Goal: Obtain resource: Obtain resource

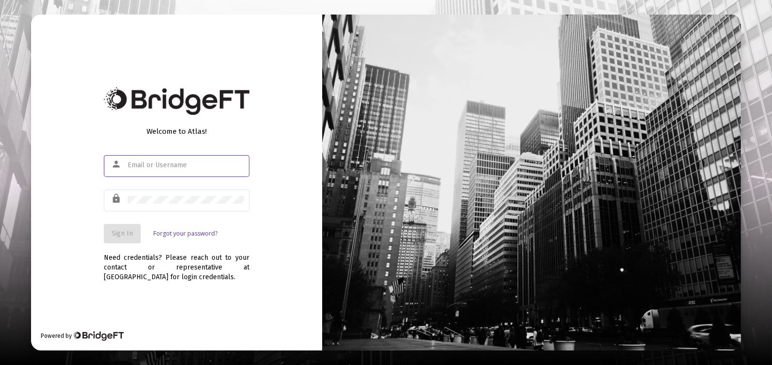
click at [216, 163] on input "text" at bounding box center [186, 166] width 116 height 8
type input "[EMAIL_ADDRESS][DOMAIN_NAME]"
click at [197, 204] on div at bounding box center [186, 200] width 116 height 24
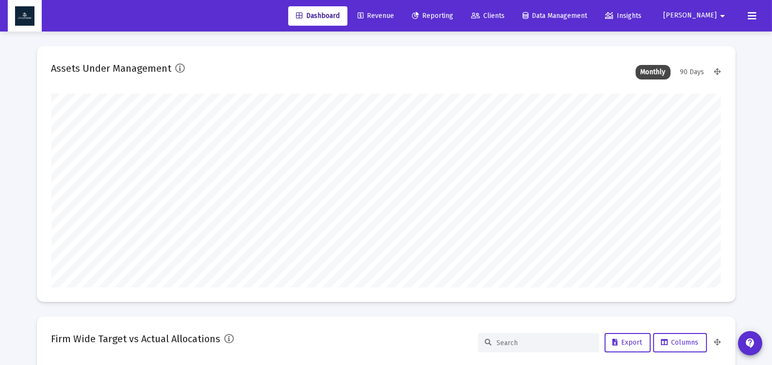
type input "[DATE]"
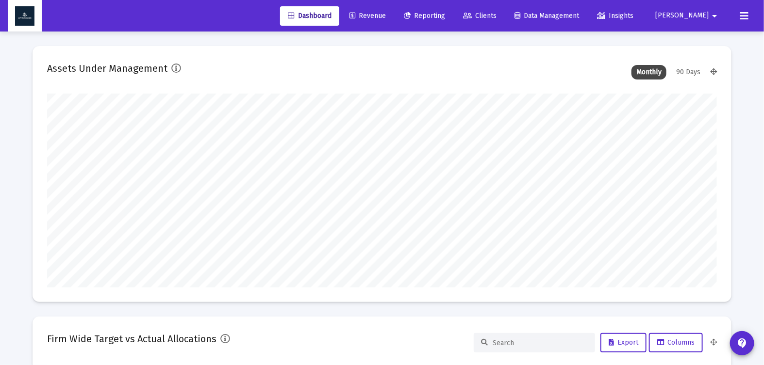
scroll to position [194, 313]
click at [445, 15] on span "Reporting" at bounding box center [424, 16] width 41 height 8
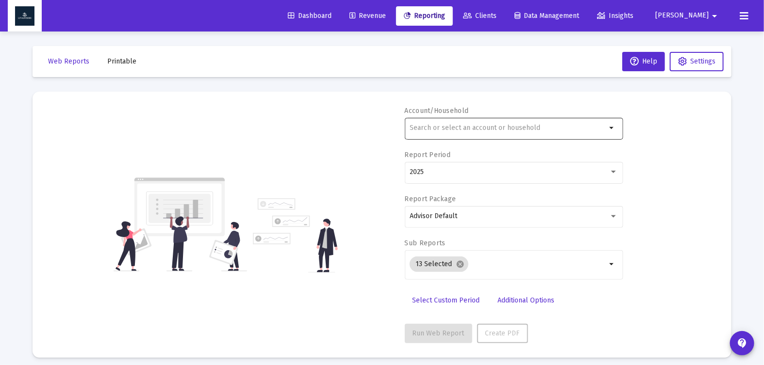
click at [504, 125] on input "text" at bounding box center [508, 128] width 197 height 8
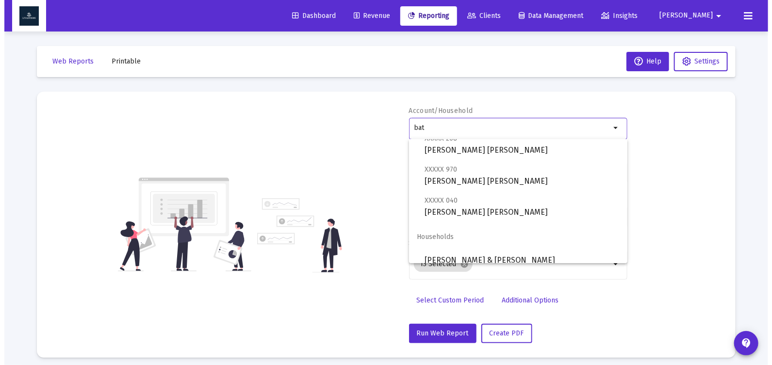
scroll to position [100, 0]
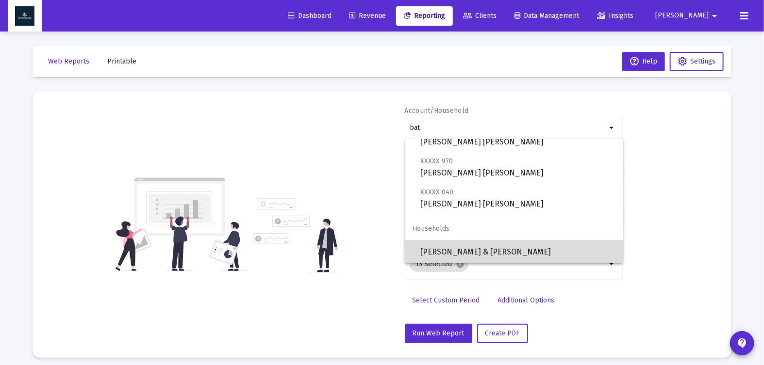
click at [578, 252] on span "[PERSON_NAME] & [PERSON_NAME]" at bounding box center [517, 252] width 195 height 23
type input "[PERSON_NAME] & [PERSON_NAME]"
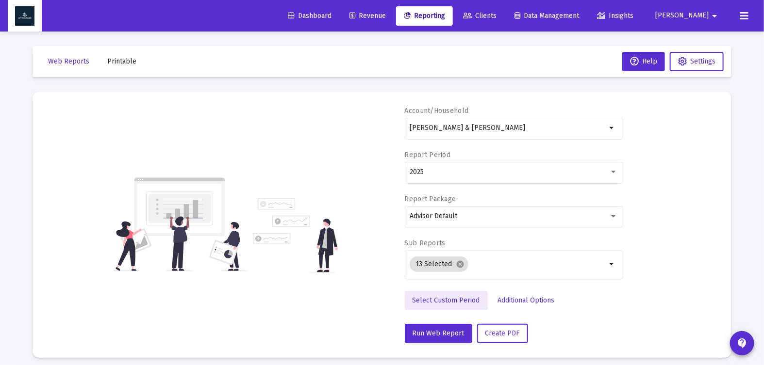
click at [468, 303] on span "Select Custom Period" at bounding box center [445, 300] width 67 height 8
click at [505, 172] on icon "Open calendar" at bounding box center [504, 172] width 10 height 10
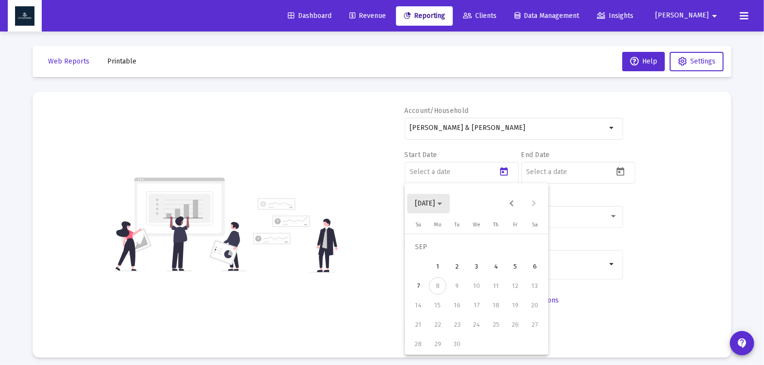
click at [442, 203] on polygon "Choose month and year" at bounding box center [439, 204] width 5 height 2
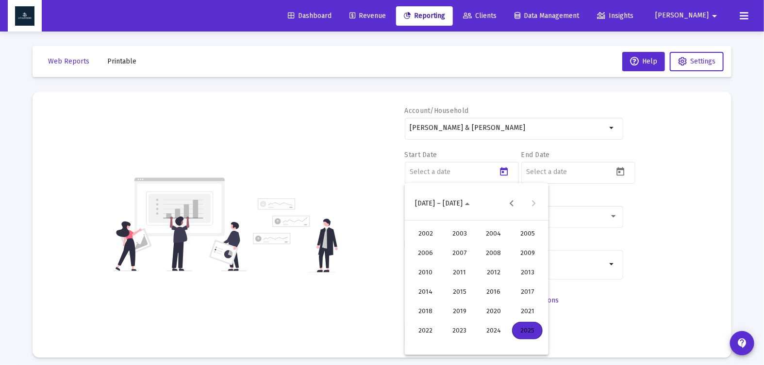
click at [531, 332] on div "2025" at bounding box center [527, 330] width 31 height 17
click at [525, 256] on div "APR" at bounding box center [527, 253] width 31 height 17
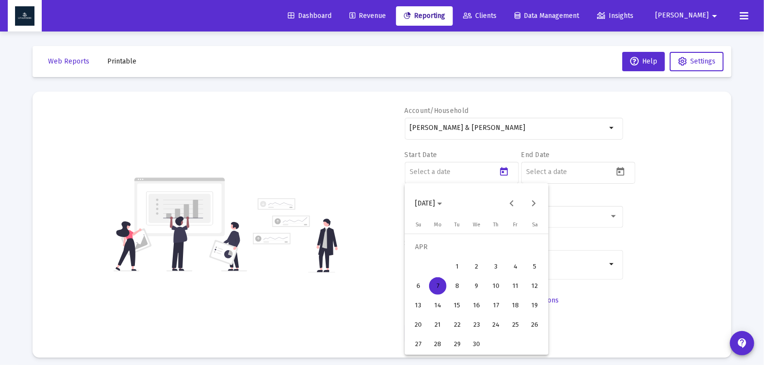
click at [462, 266] on div "1" at bounding box center [456, 266] width 17 height 17
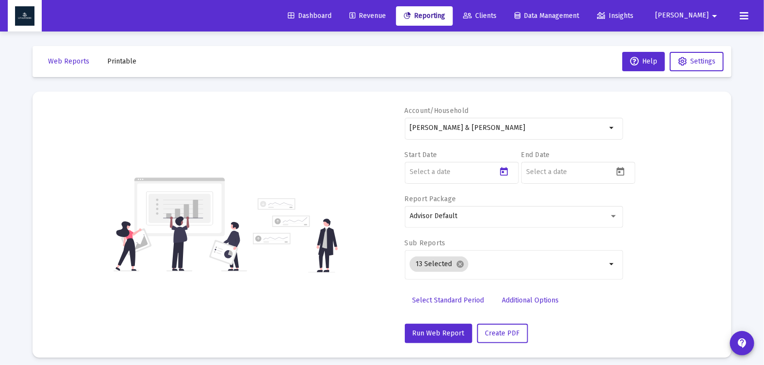
type input "[DATE]"
click at [576, 175] on input at bounding box center [569, 172] width 87 height 8
click at [617, 171] on icon "Open calendar" at bounding box center [621, 171] width 8 height 9
click at [559, 204] on icon "Choose month and year" at bounding box center [556, 204] width 5 height 2
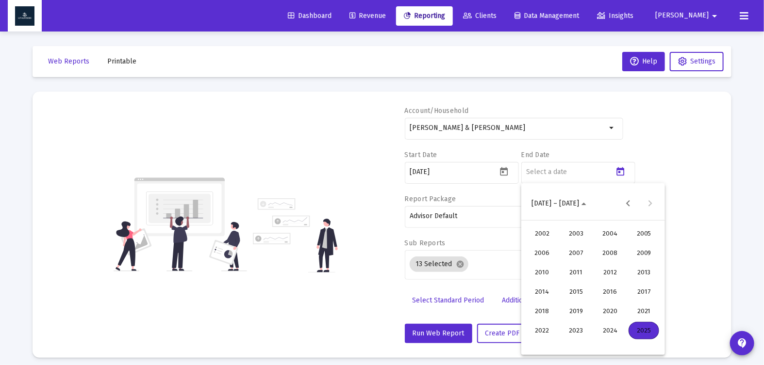
click at [640, 330] on div "2025" at bounding box center [643, 330] width 31 height 17
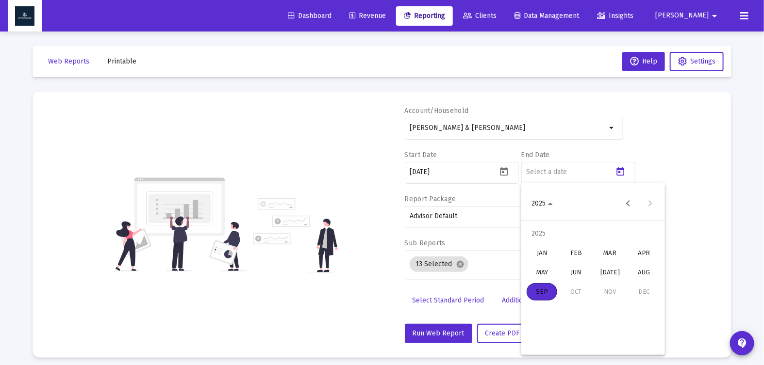
click at [575, 274] on div "JUN" at bounding box center [575, 272] width 31 height 17
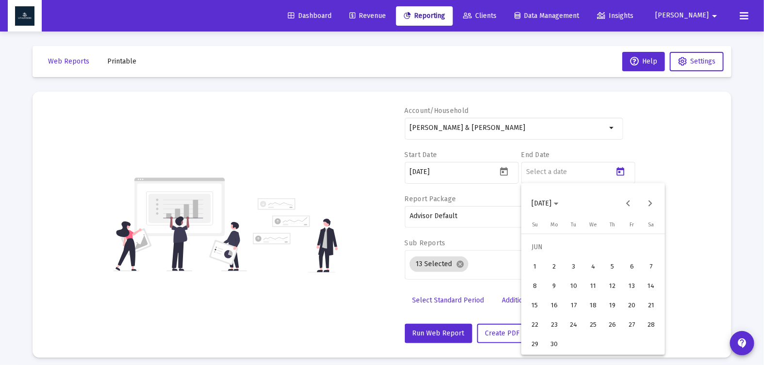
click at [559, 342] on div "30" at bounding box center [553, 344] width 17 height 17
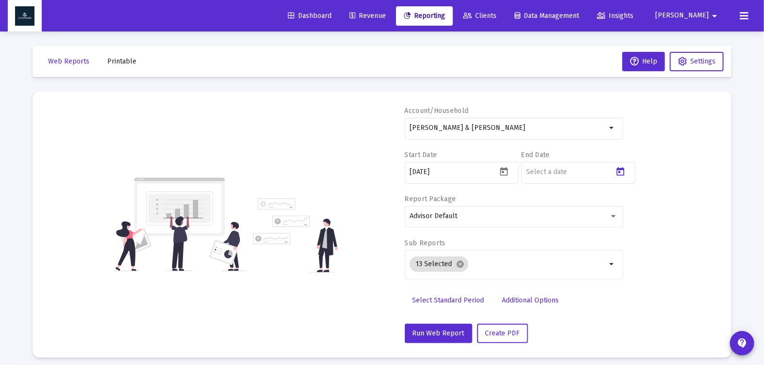
type input "[DATE]"
click at [668, 287] on div "Account/[PERSON_NAME] & [PERSON_NAME] Household arrow_drop_down Start Date [DAT…" at bounding box center [382, 224] width 670 height 237
click at [460, 266] on mat-icon "cancel" at bounding box center [460, 264] width 9 height 9
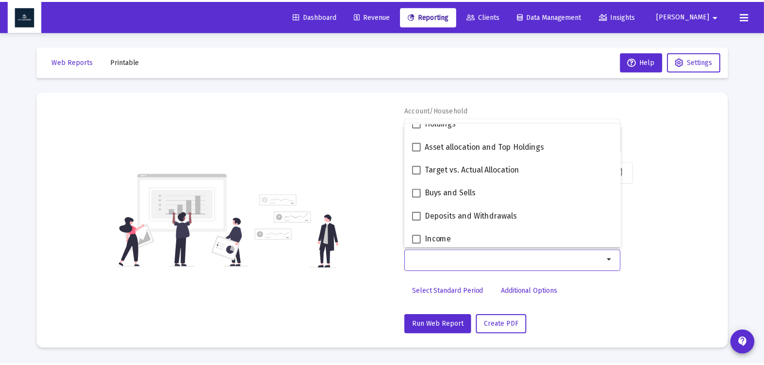
scroll to position [388, 0]
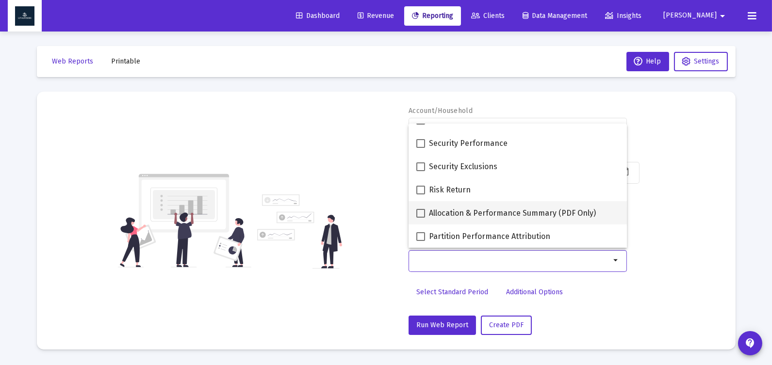
click at [418, 215] on span at bounding box center [420, 213] width 9 height 9
click at [420, 218] on input "Allocation & Performance Summary (PDF Only)" at bounding box center [420, 218] width 0 height 0
checkbox input "true"
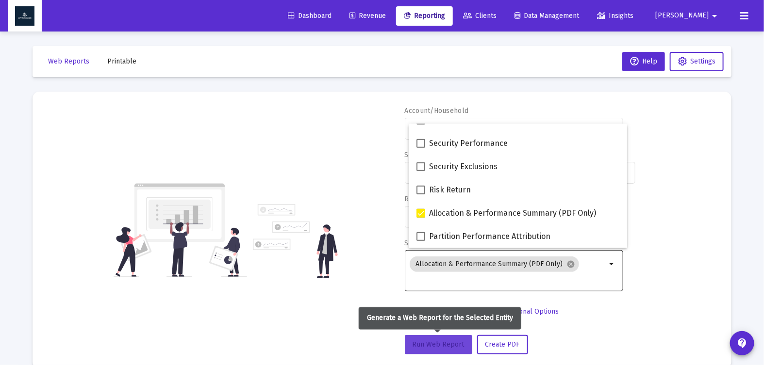
click at [452, 342] on span "Run Web Report" at bounding box center [438, 345] width 52 height 8
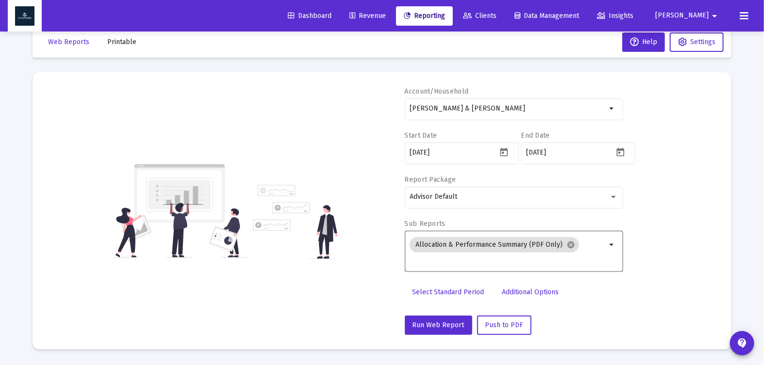
scroll to position [32, 0]
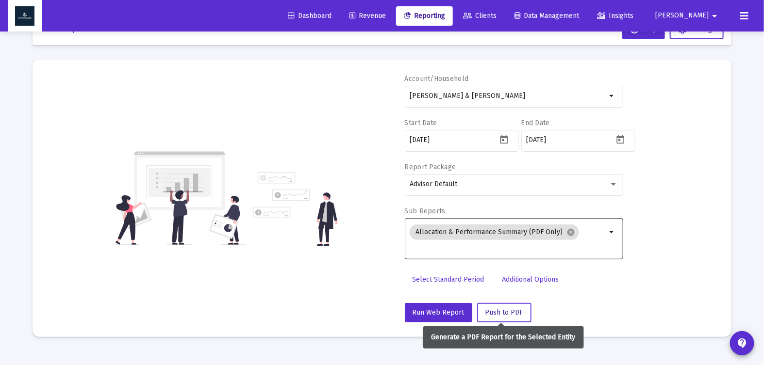
click at [491, 312] on span "Push to PDF" at bounding box center [504, 313] width 38 height 8
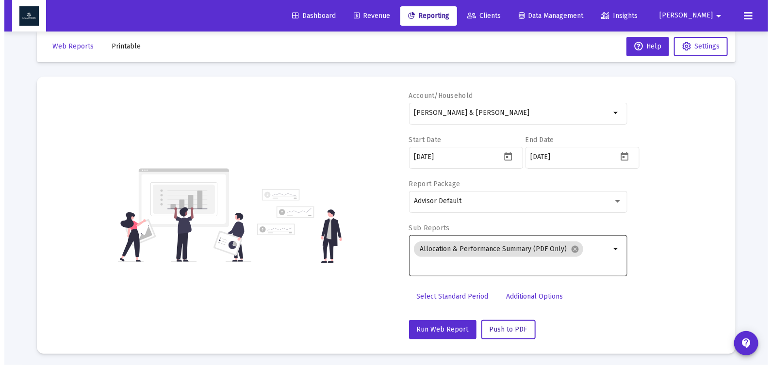
scroll to position [0, 0]
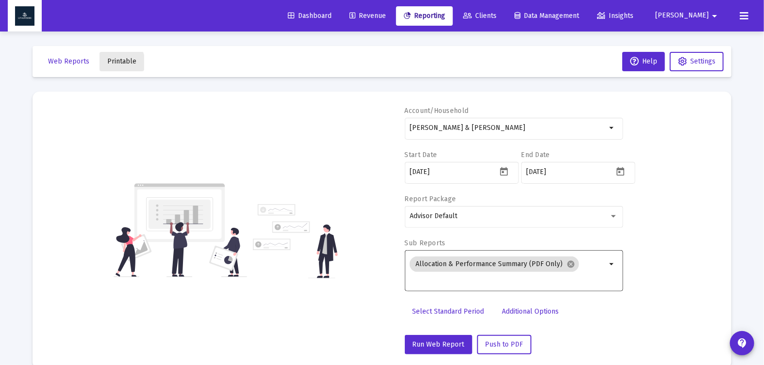
click at [115, 63] on span "Printable" at bounding box center [121, 61] width 29 height 8
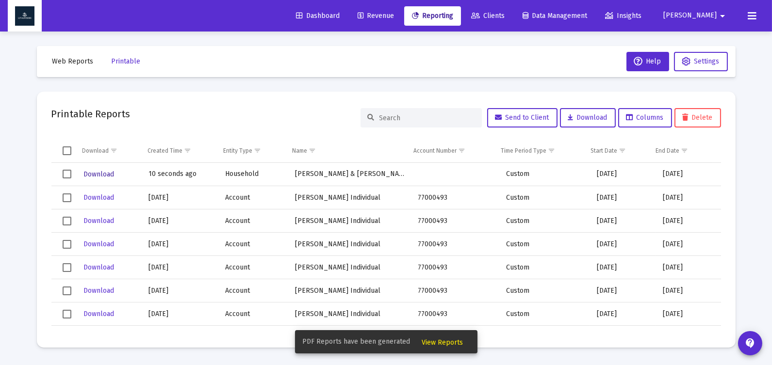
click at [100, 172] on span "Download" at bounding box center [98, 174] width 31 height 8
